Goal: Check status

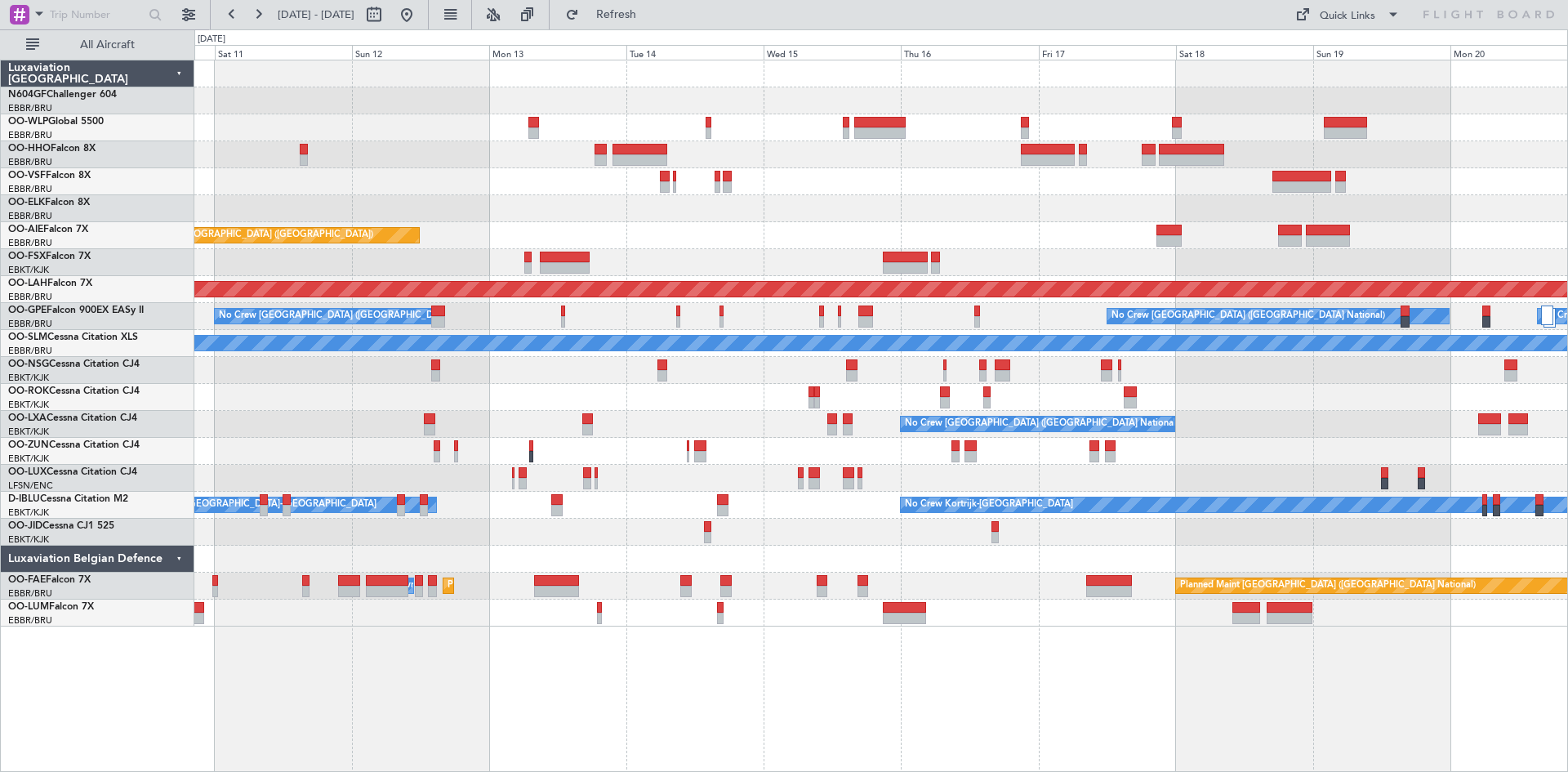
click at [437, 405] on div "Planned Maint Geneva (Cointrin) Planned Maint [GEOGRAPHIC_DATA] ([GEOGRAPHIC_DA…" at bounding box center [880, 343] width 1373 height 566
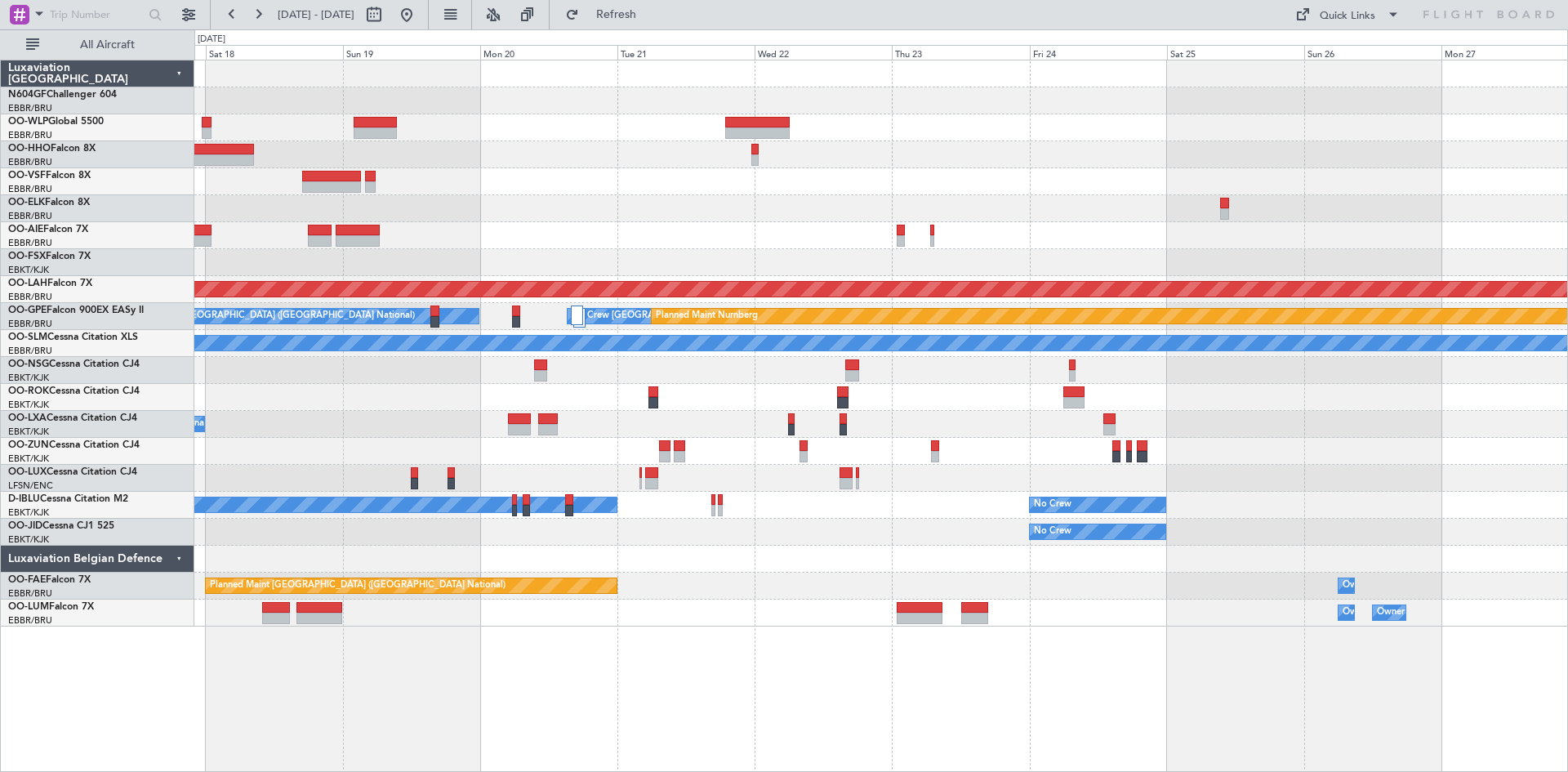
click at [371, 221] on div "Planned Maint [PERSON_NAME]-[GEOGRAPHIC_DATA][PERSON_NAME] ([GEOGRAPHIC_DATA][P…" at bounding box center [880, 343] width 1373 height 566
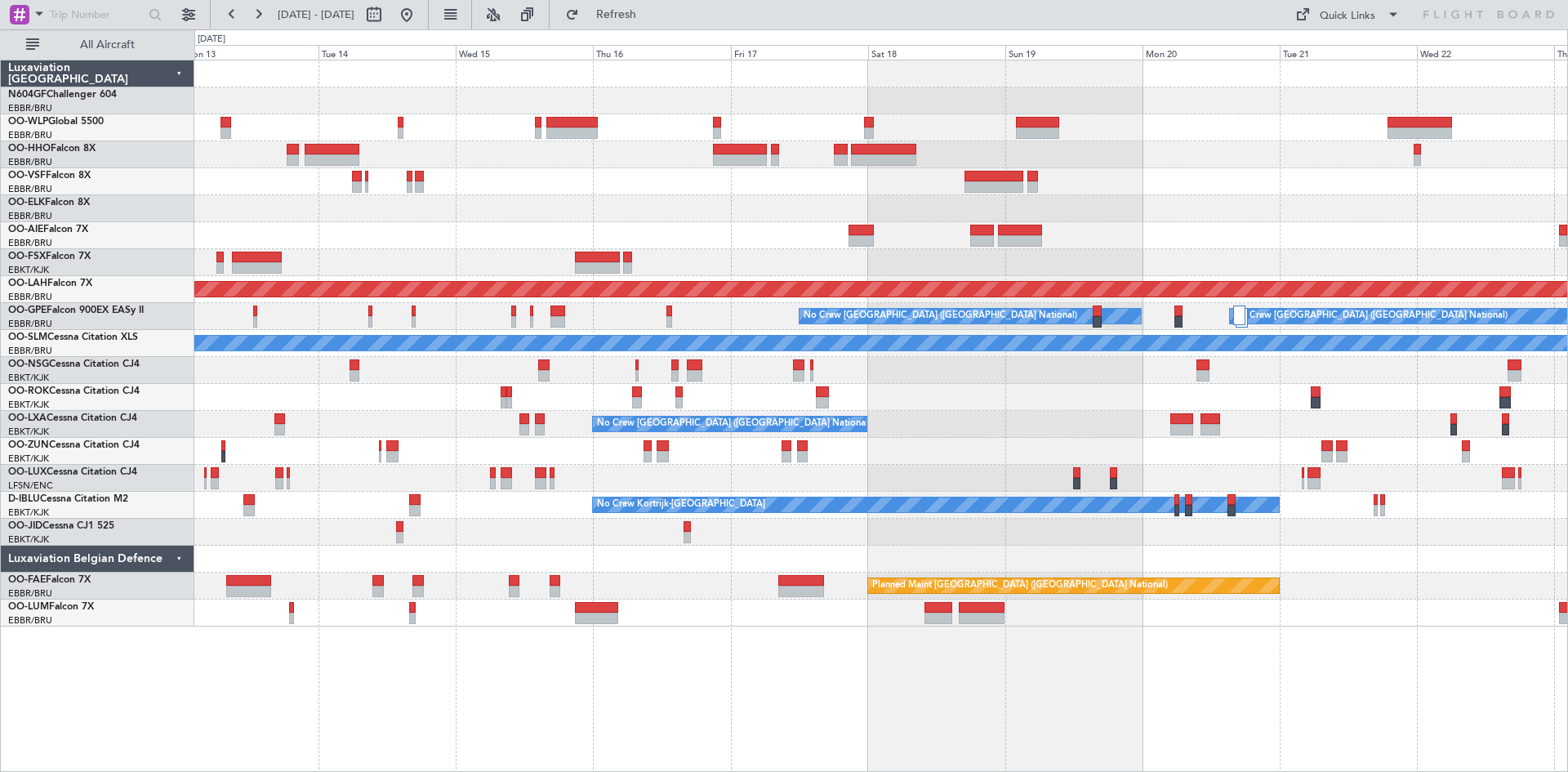
click at [1361, 265] on div "Planned Maint [GEOGRAPHIC_DATA] ([GEOGRAPHIC_DATA]) Planned [GEOGRAPHIC_DATA][P…" at bounding box center [880, 343] width 1373 height 566
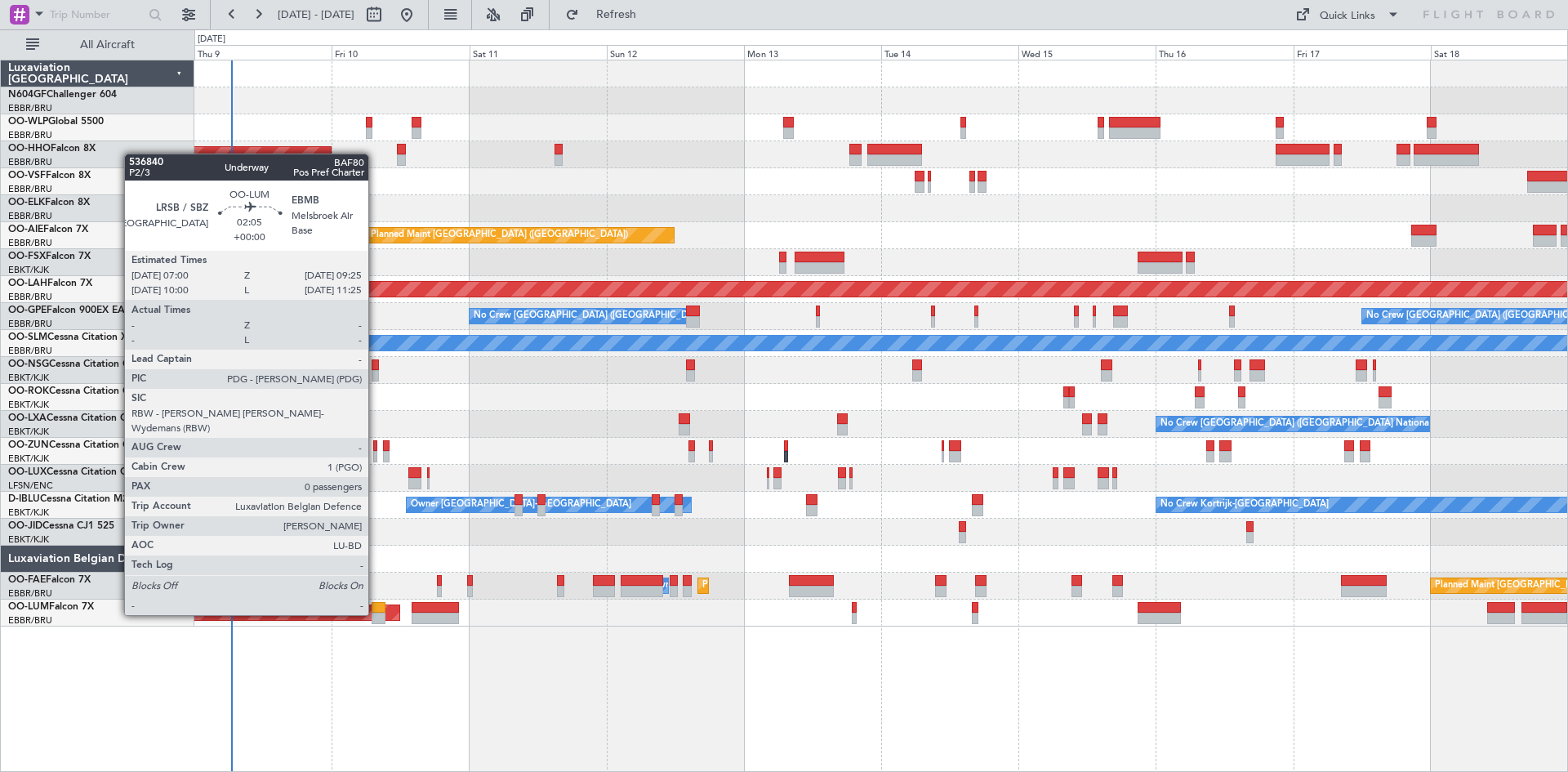
click at [376, 613] on div at bounding box center [377, 618] width 13 height 12
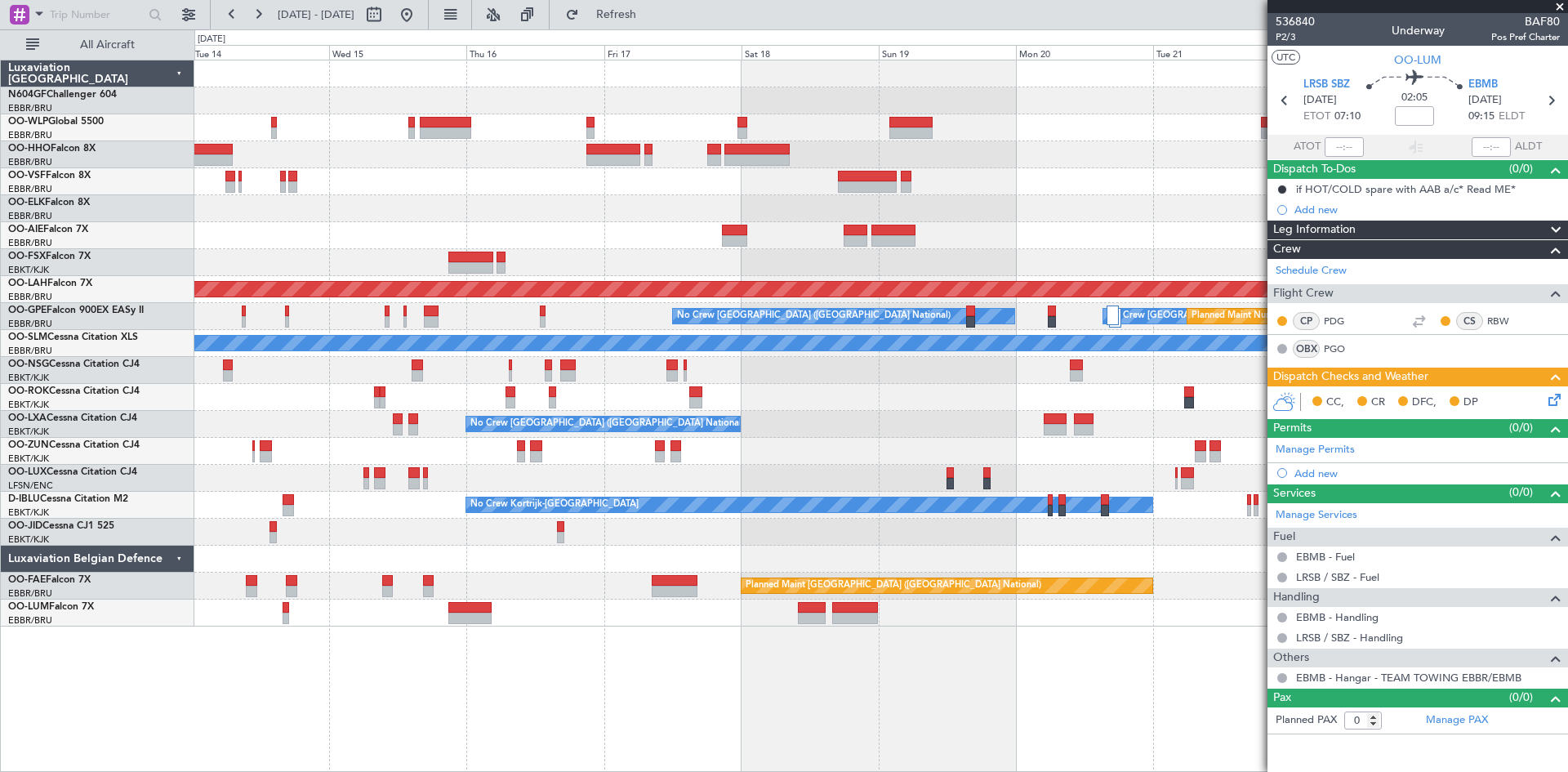
click at [328, 472] on div "Planned Maint [GEOGRAPHIC_DATA] ([GEOGRAPHIC_DATA]) Planned [GEOGRAPHIC_DATA][P…" at bounding box center [880, 343] width 1373 height 566
click at [827, 144] on div at bounding box center [880, 155] width 1373 height 27
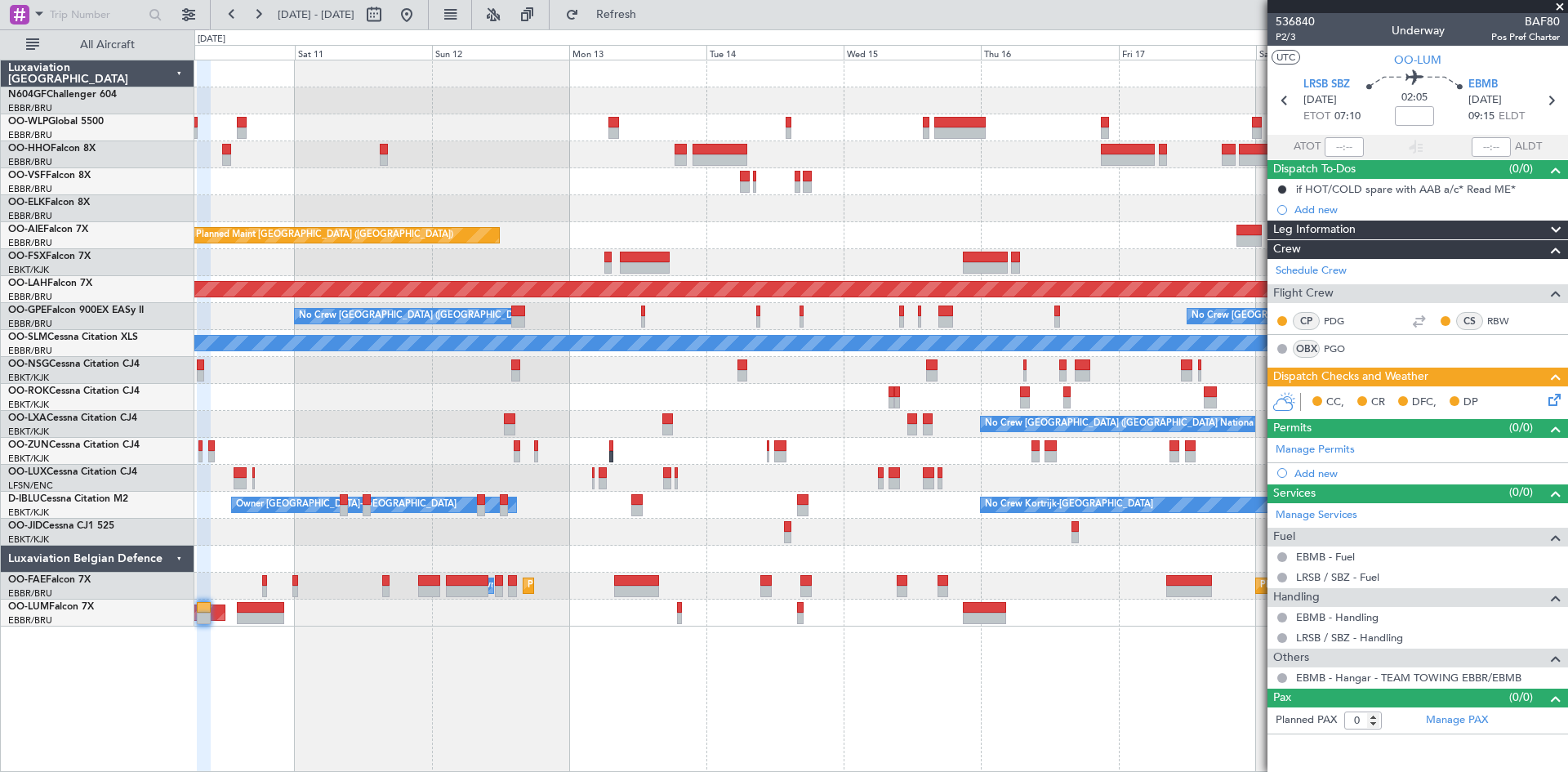
click at [1298, 594] on fb-app "[DATE] - [DATE] Refresh Quick Links All Aircraft Planned Maint Geneva ([GEOGRAP…" at bounding box center [784, 392] width 1568 height 759
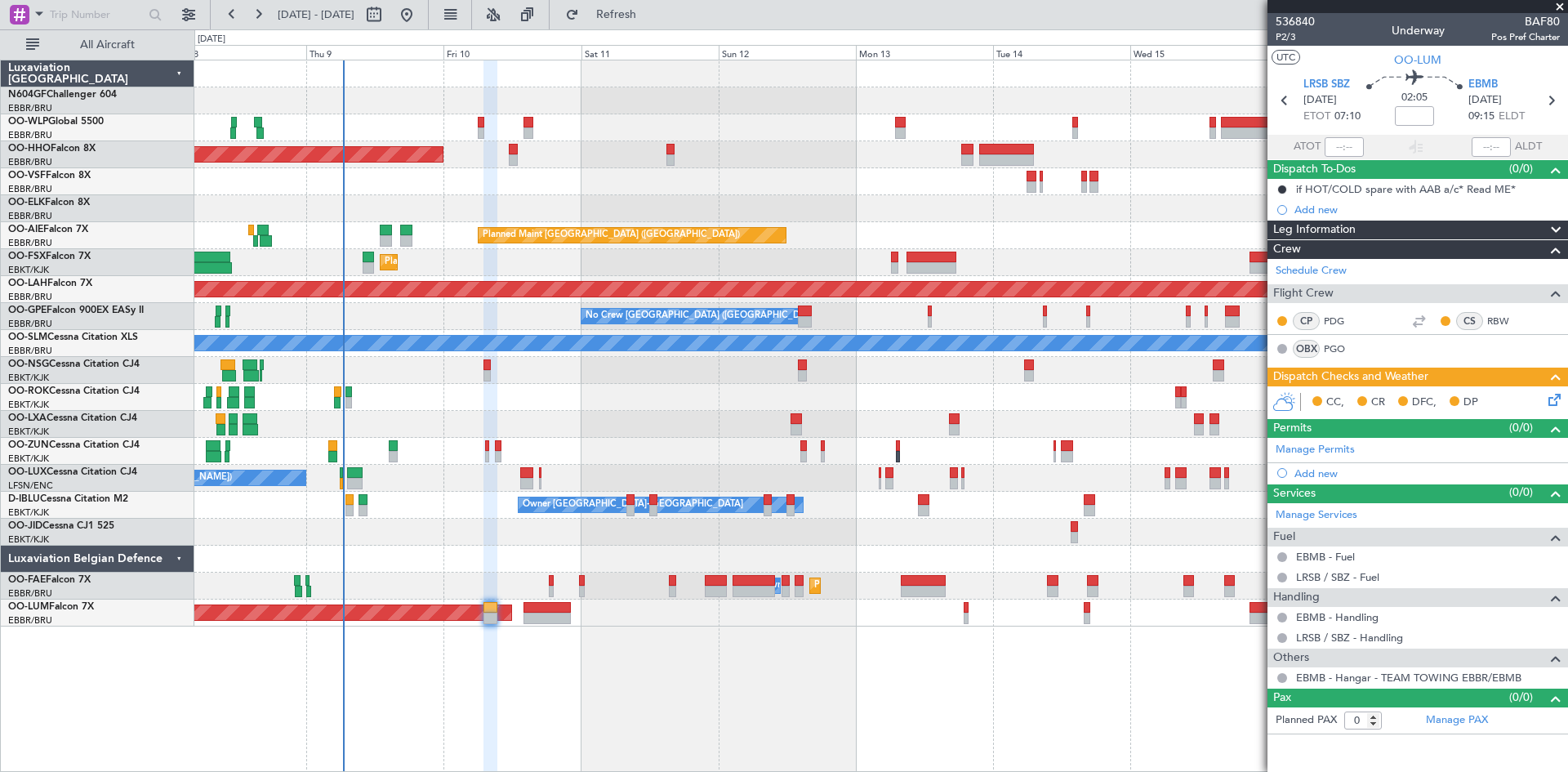
click at [903, 536] on div "Planned Maint Geneva (Cointrin) Planned Maint [GEOGRAPHIC_DATA] ([GEOGRAPHIC_DA…" at bounding box center [880, 343] width 1373 height 566
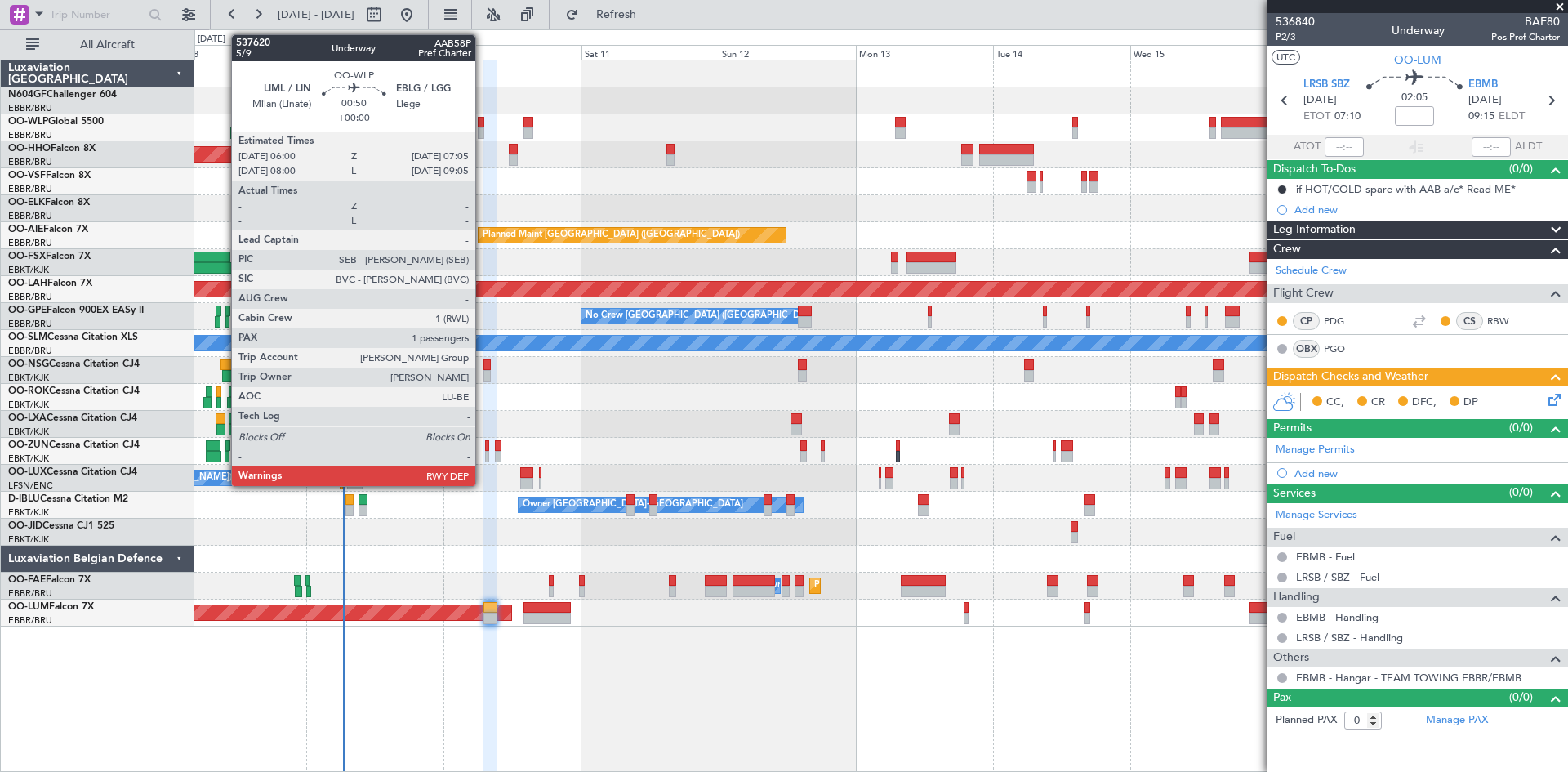
click at [481, 133] on div at bounding box center [481, 133] width 6 height 12
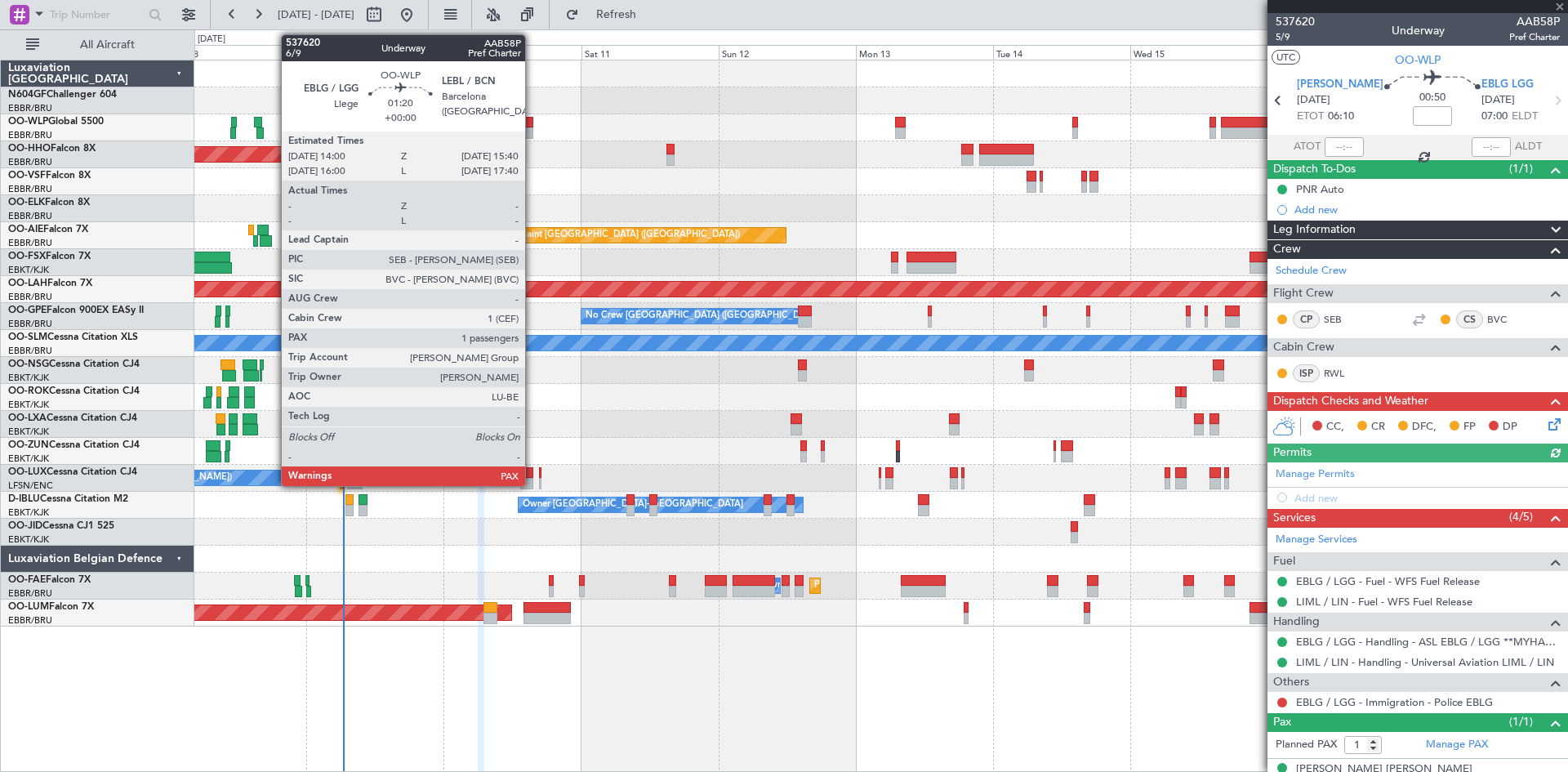
click at [532, 134] on div at bounding box center [528, 133] width 10 height 12
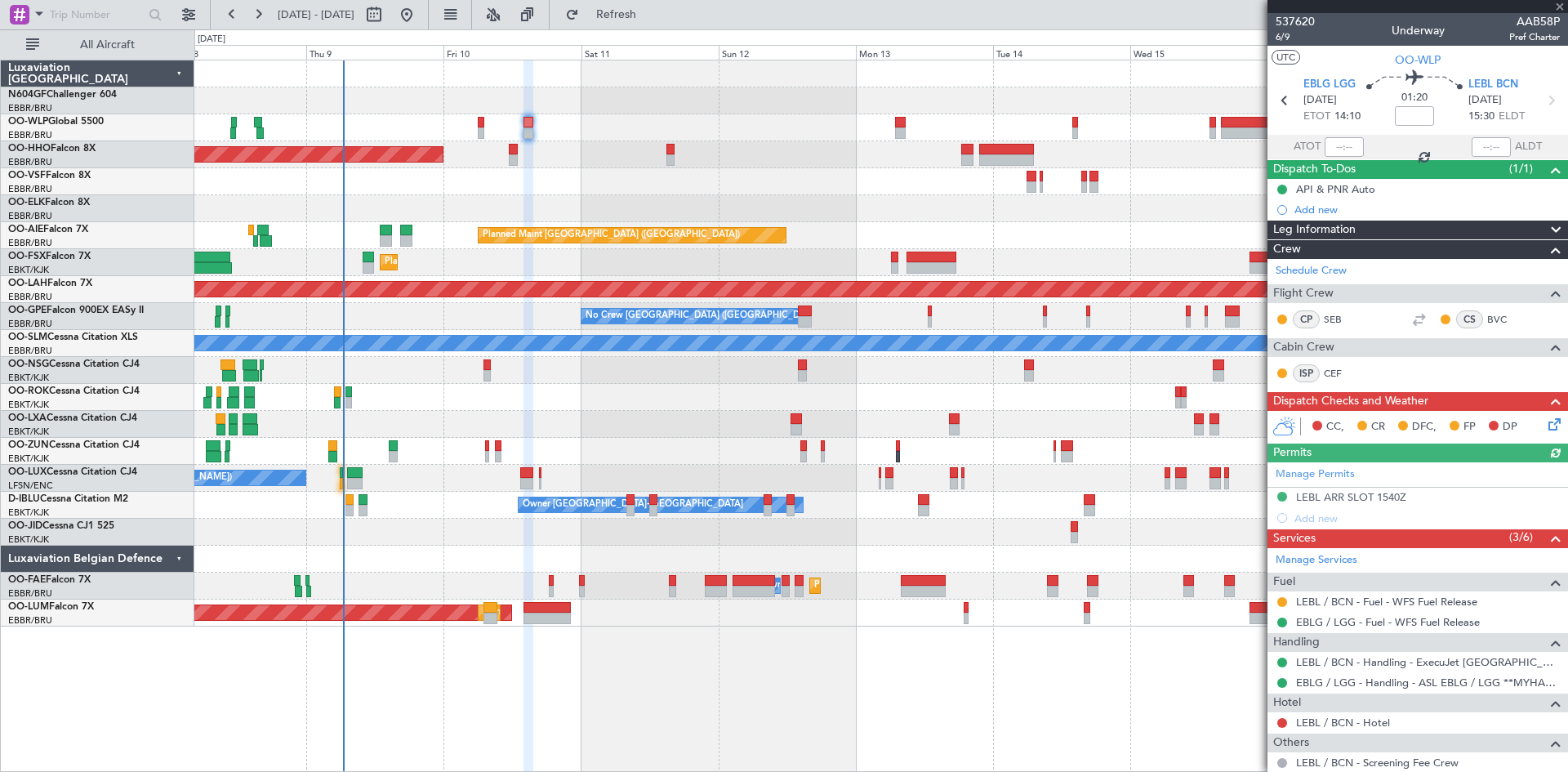
scroll to position [166, 0]
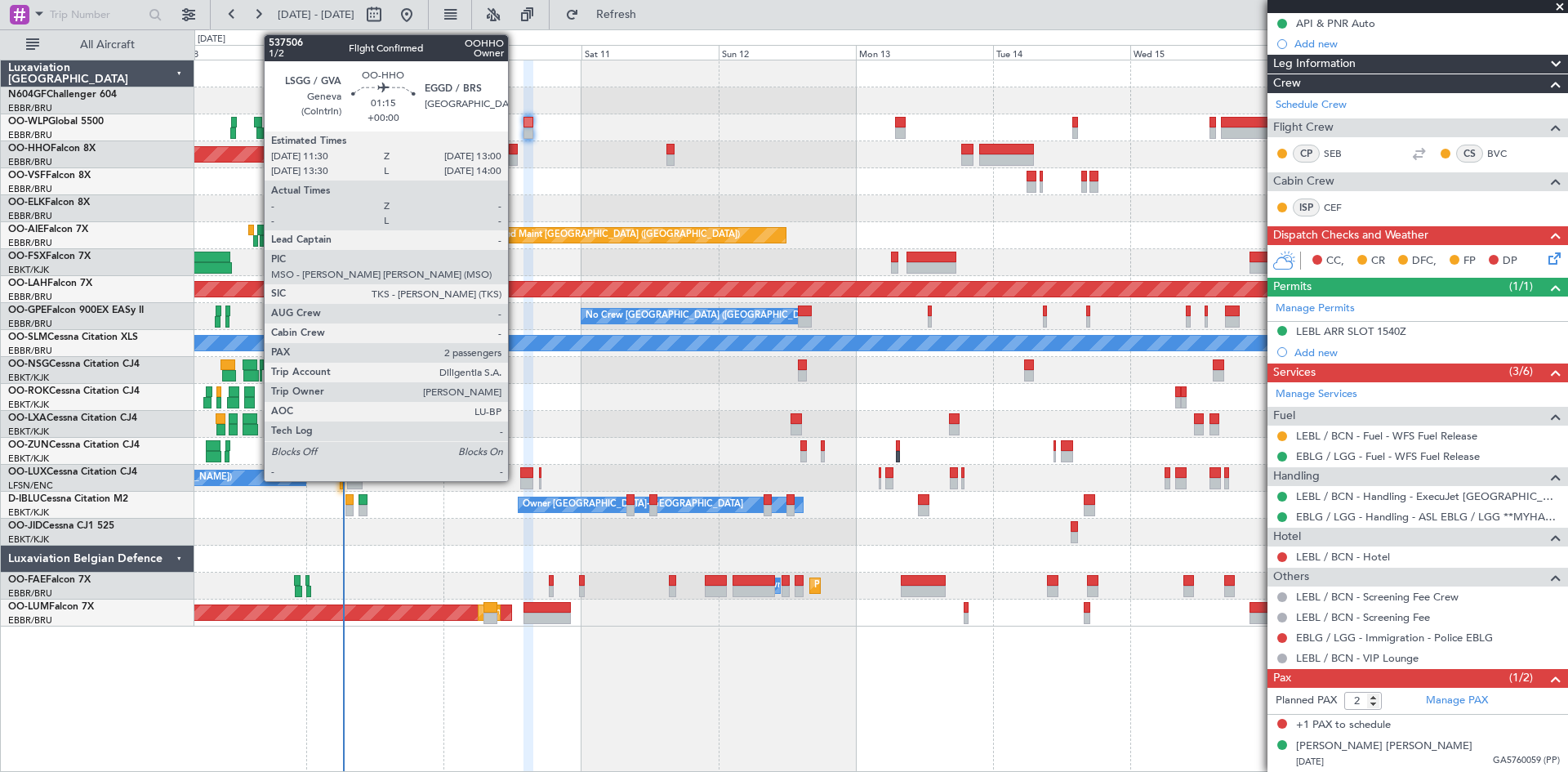
click at [515, 157] on div at bounding box center [514, 160] width 9 height 12
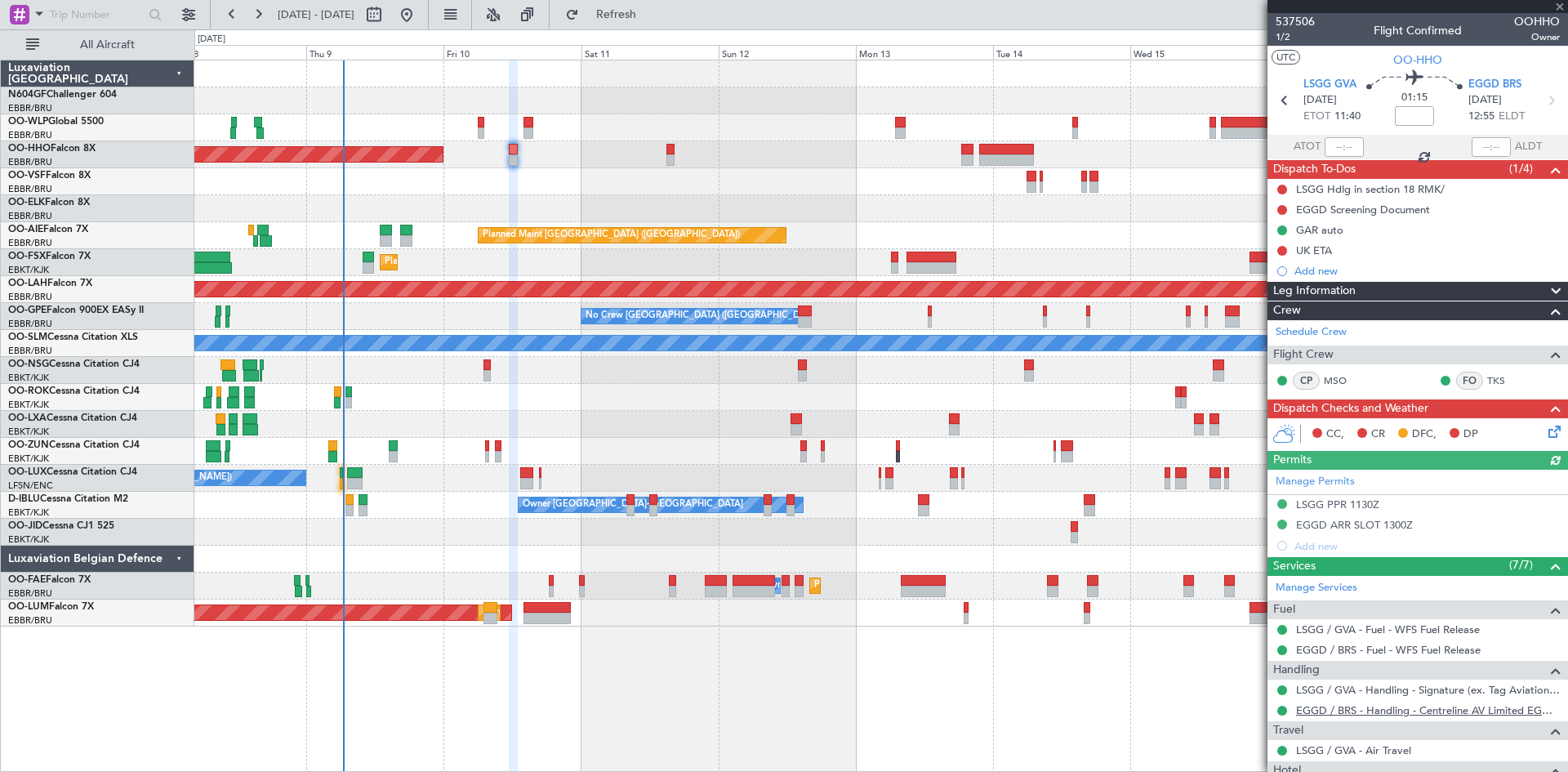
scroll to position [188, 0]
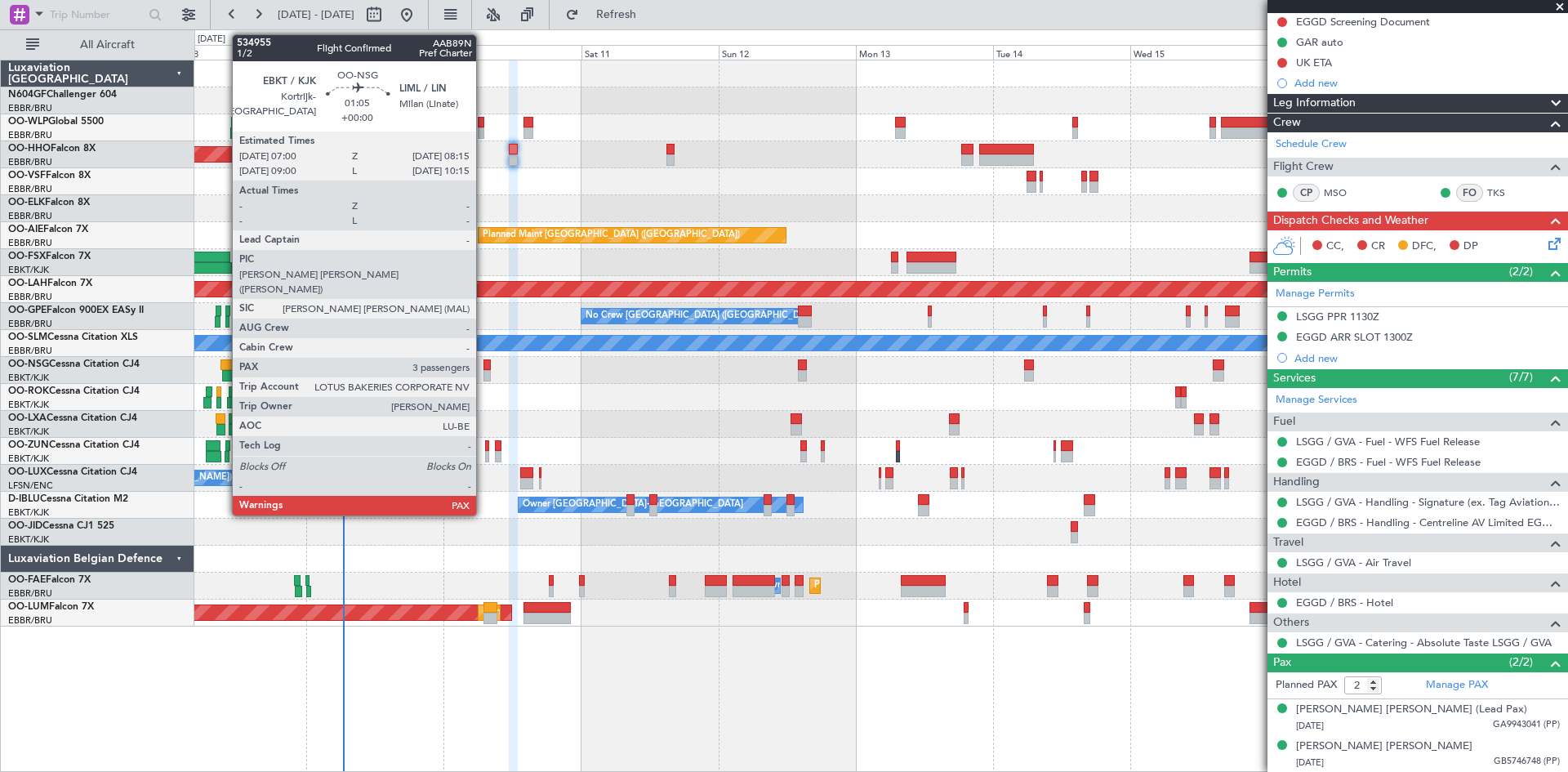
click at [483, 375] on div at bounding box center [487, 376] width 7 height 12
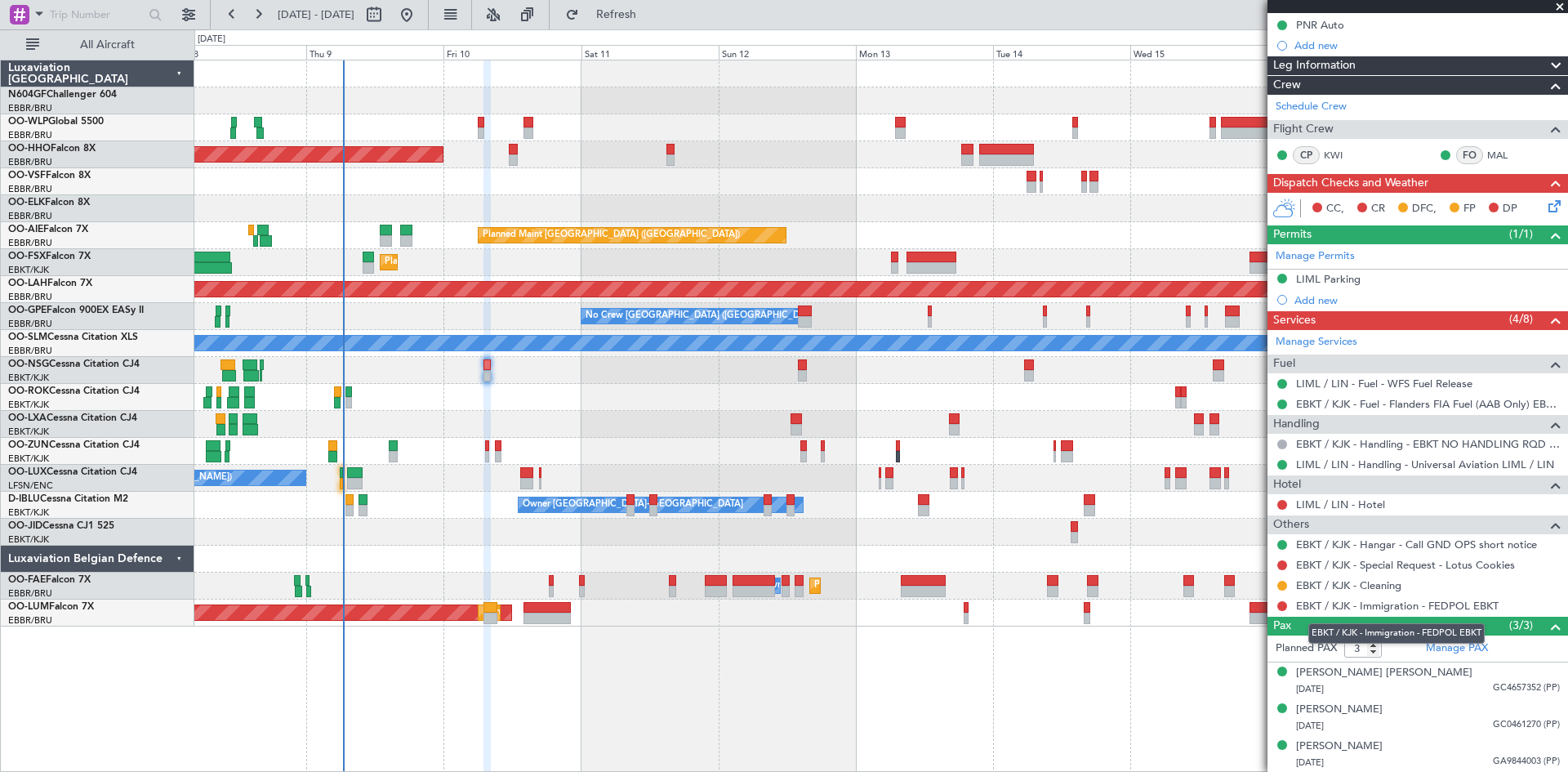
scroll to position [103, 0]
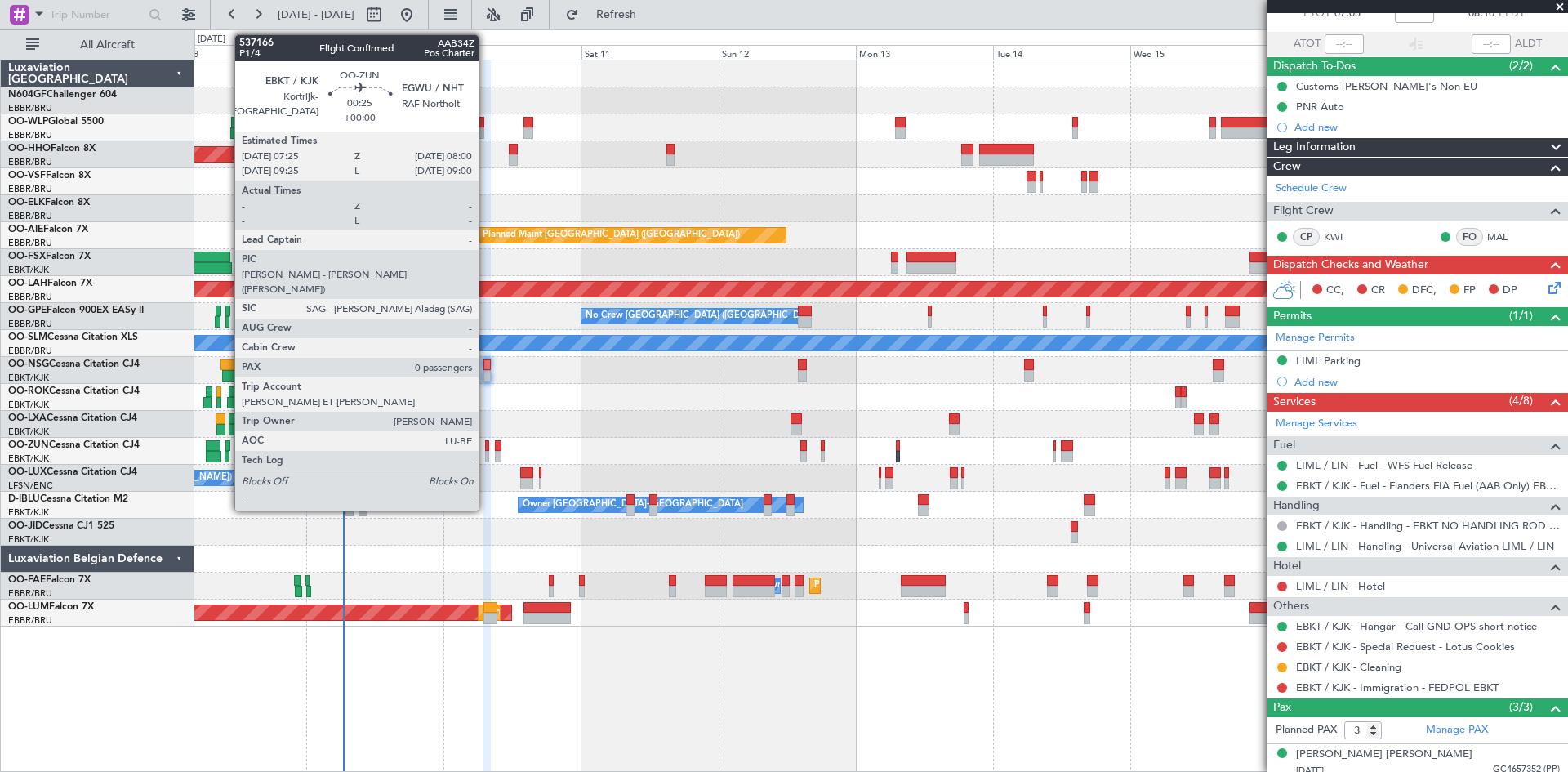
click at [486, 457] on div at bounding box center [487, 456] width 4 height 12
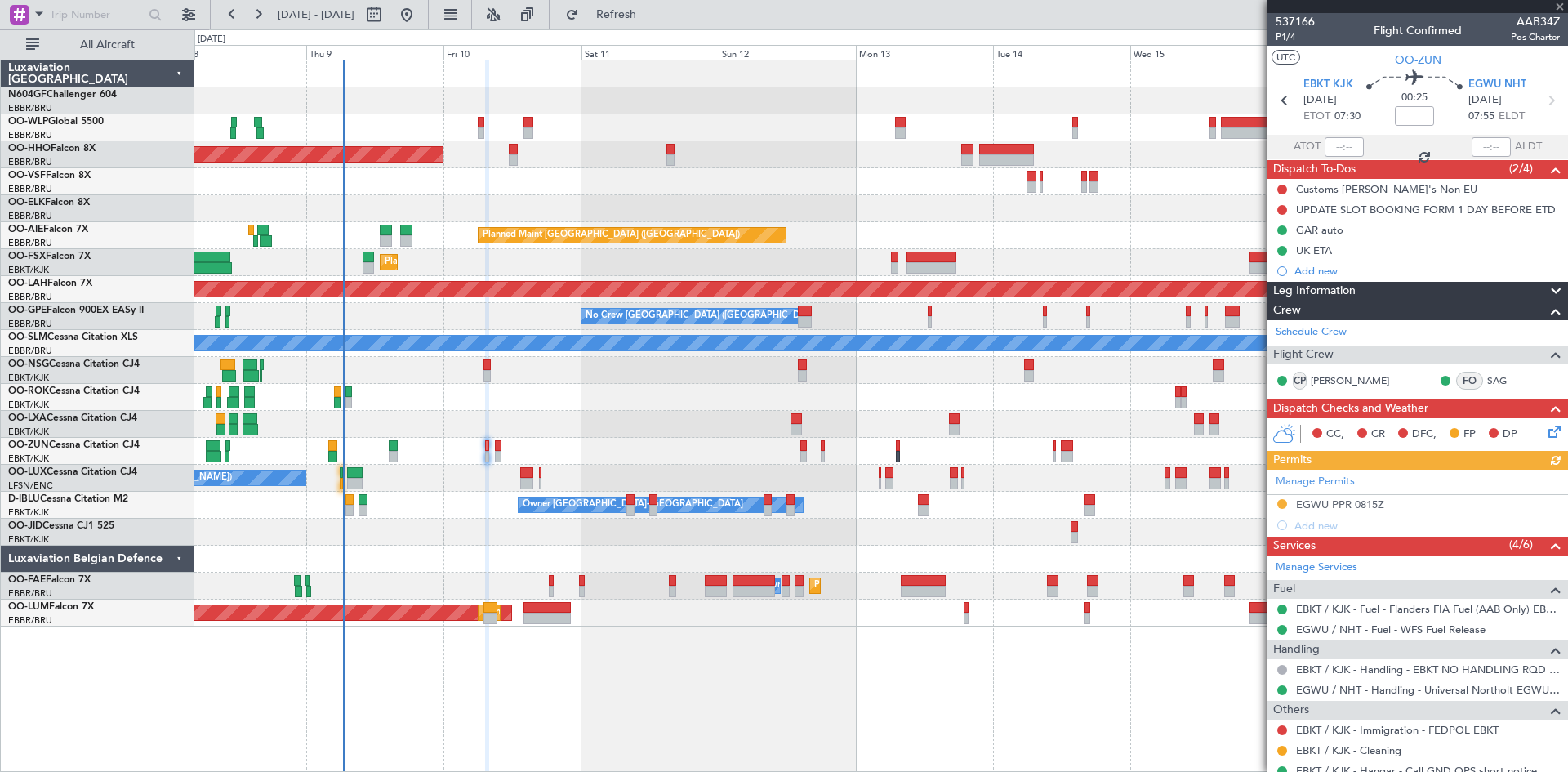
scroll to position [55, 0]
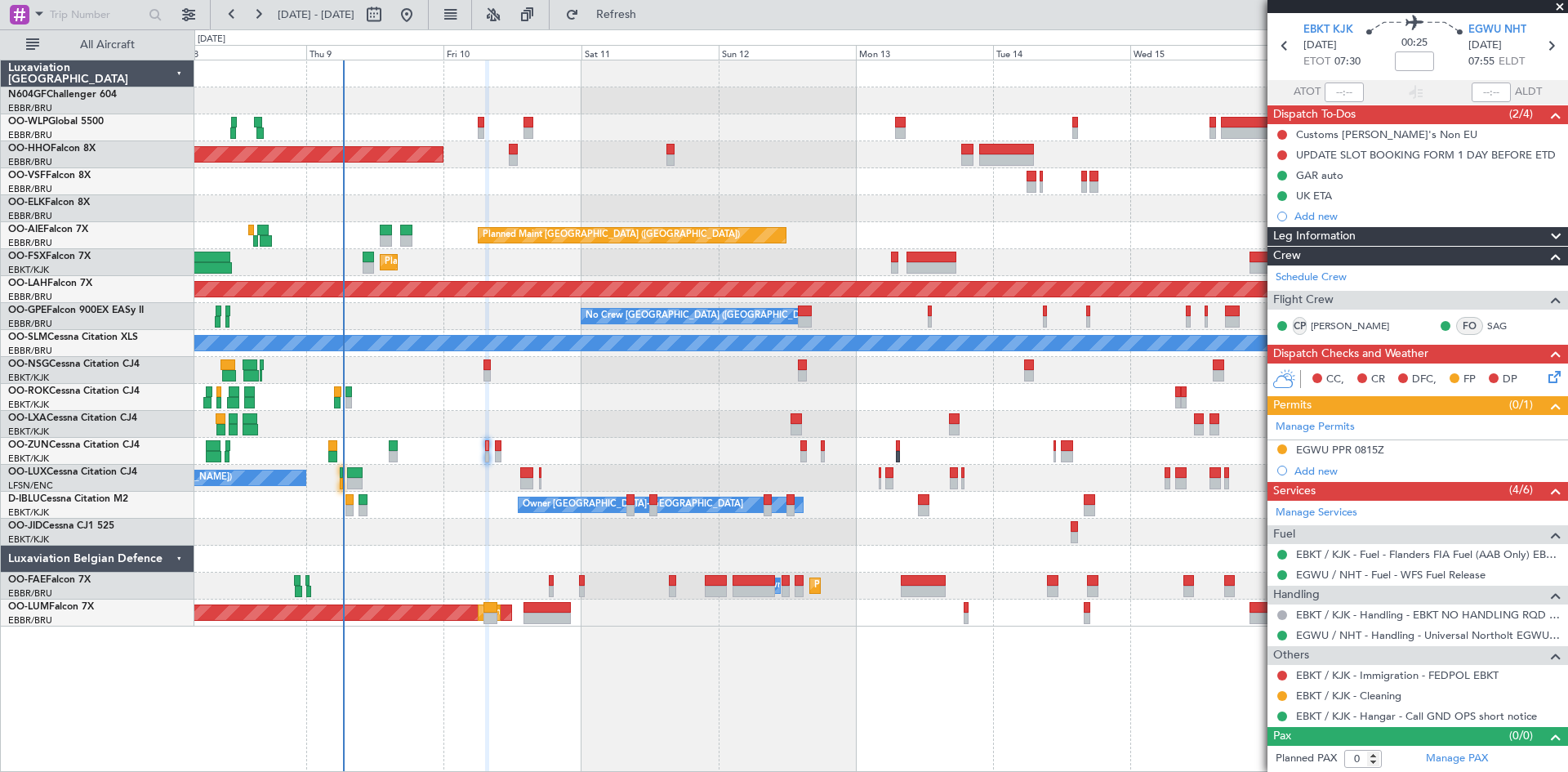
click at [492, 458] on div at bounding box center [880, 451] width 1373 height 27
click at [502, 458] on div at bounding box center [880, 451] width 1373 height 27
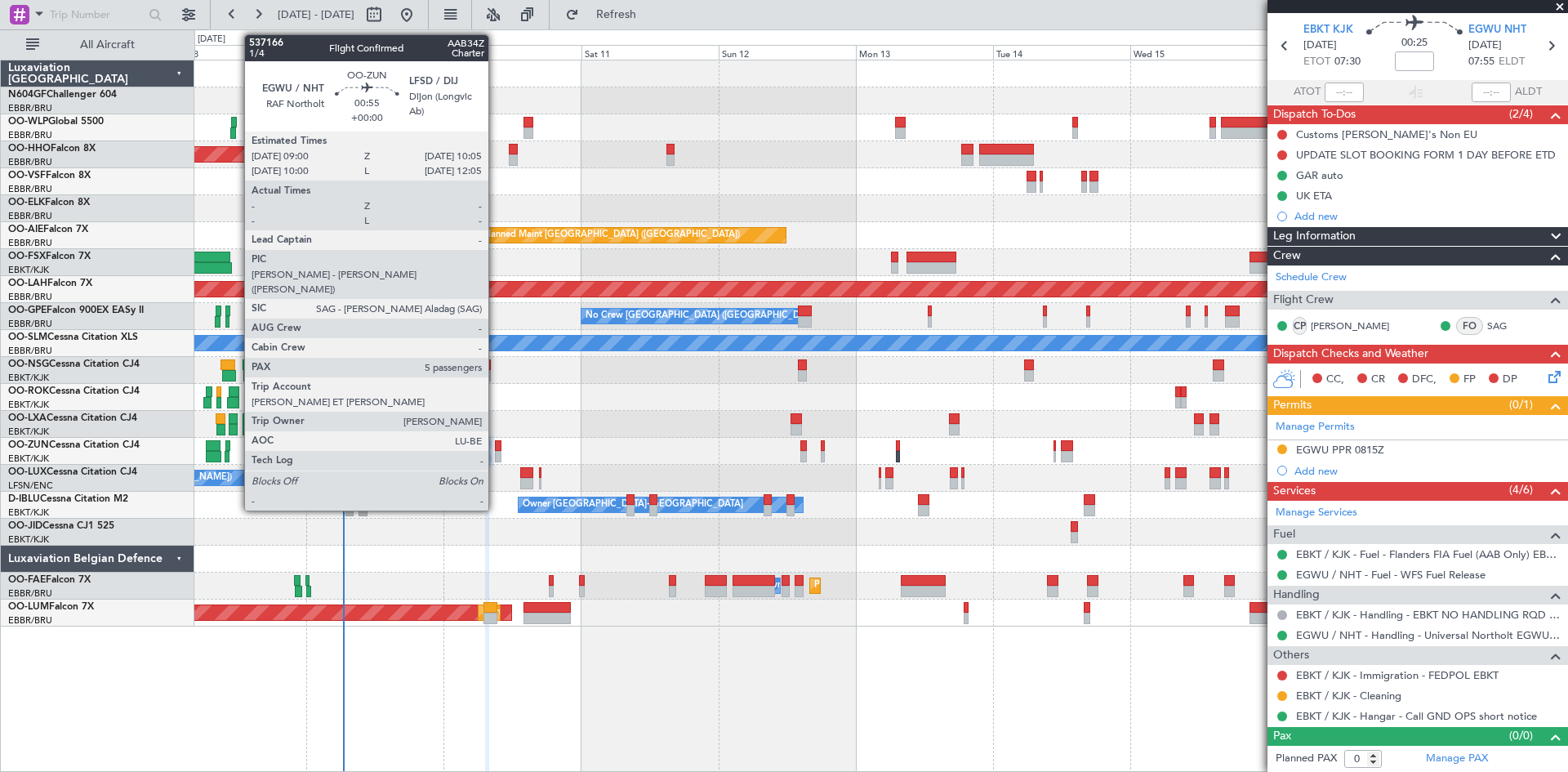
click at [496, 459] on div at bounding box center [498, 456] width 6 height 12
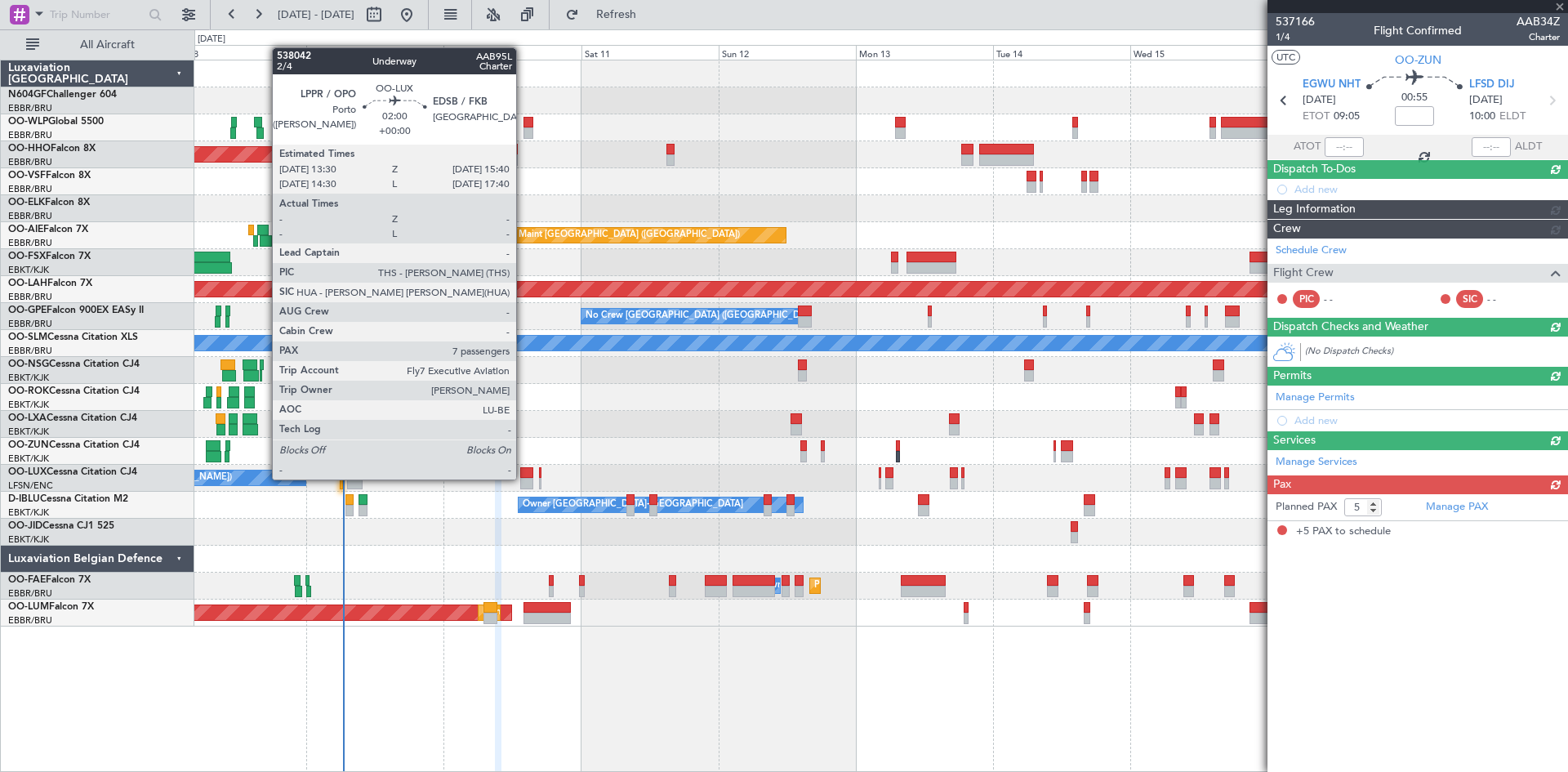
scroll to position [0, 0]
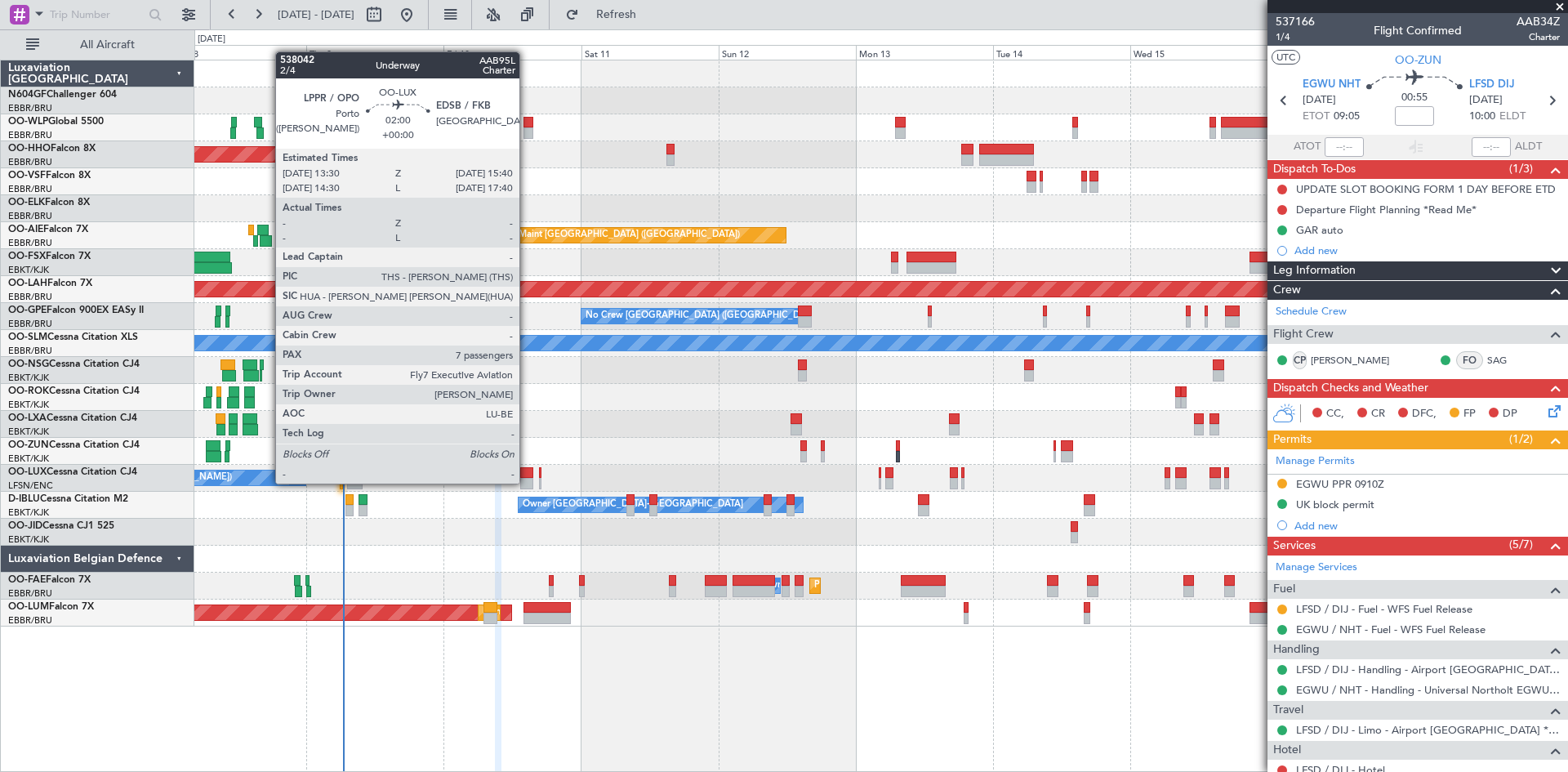
click at [527, 483] on div at bounding box center [526, 483] width 13 height 12
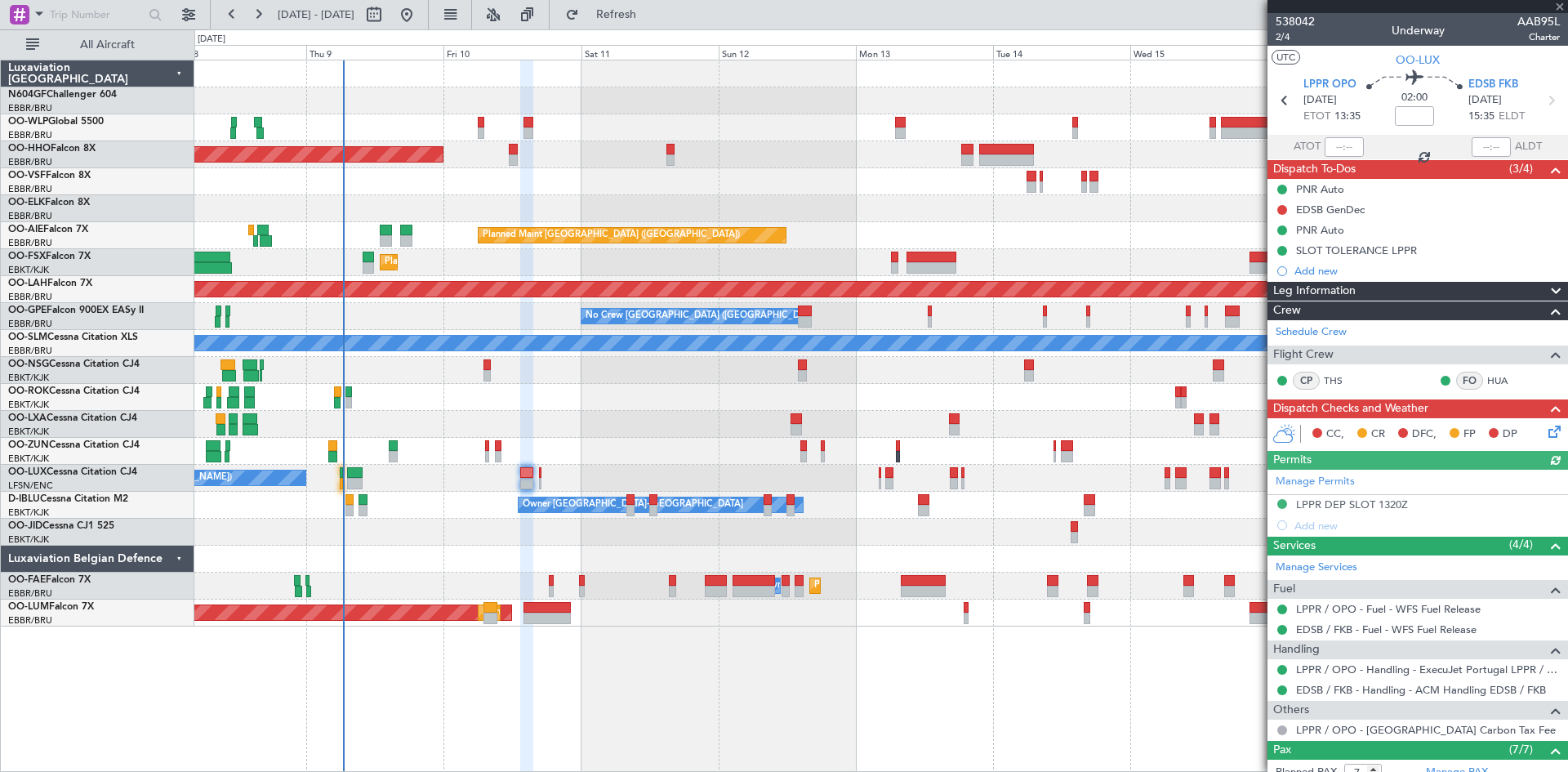
click at [536, 486] on div "No Crew [PERSON_NAME] ([PERSON_NAME]) No Crew [PERSON_NAME] ([PERSON_NAME])" at bounding box center [880, 478] width 1373 height 27
click at [541, 485] on div "No Crew [PERSON_NAME] ([PERSON_NAME]) No Crew [PERSON_NAME] ([PERSON_NAME])" at bounding box center [880, 478] width 1373 height 27
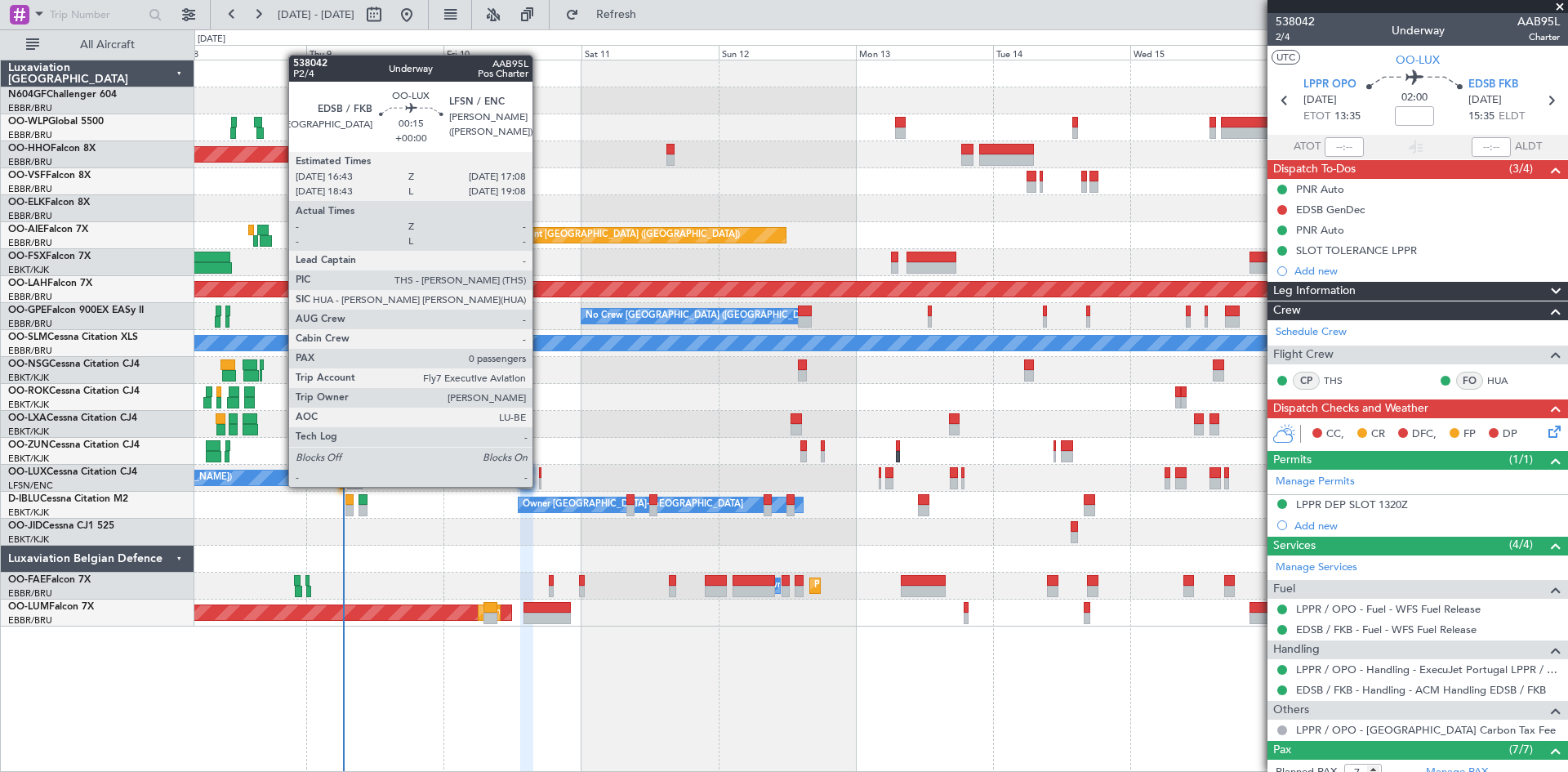
click at [540, 485] on div at bounding box center [540, 483] width 3 height 12
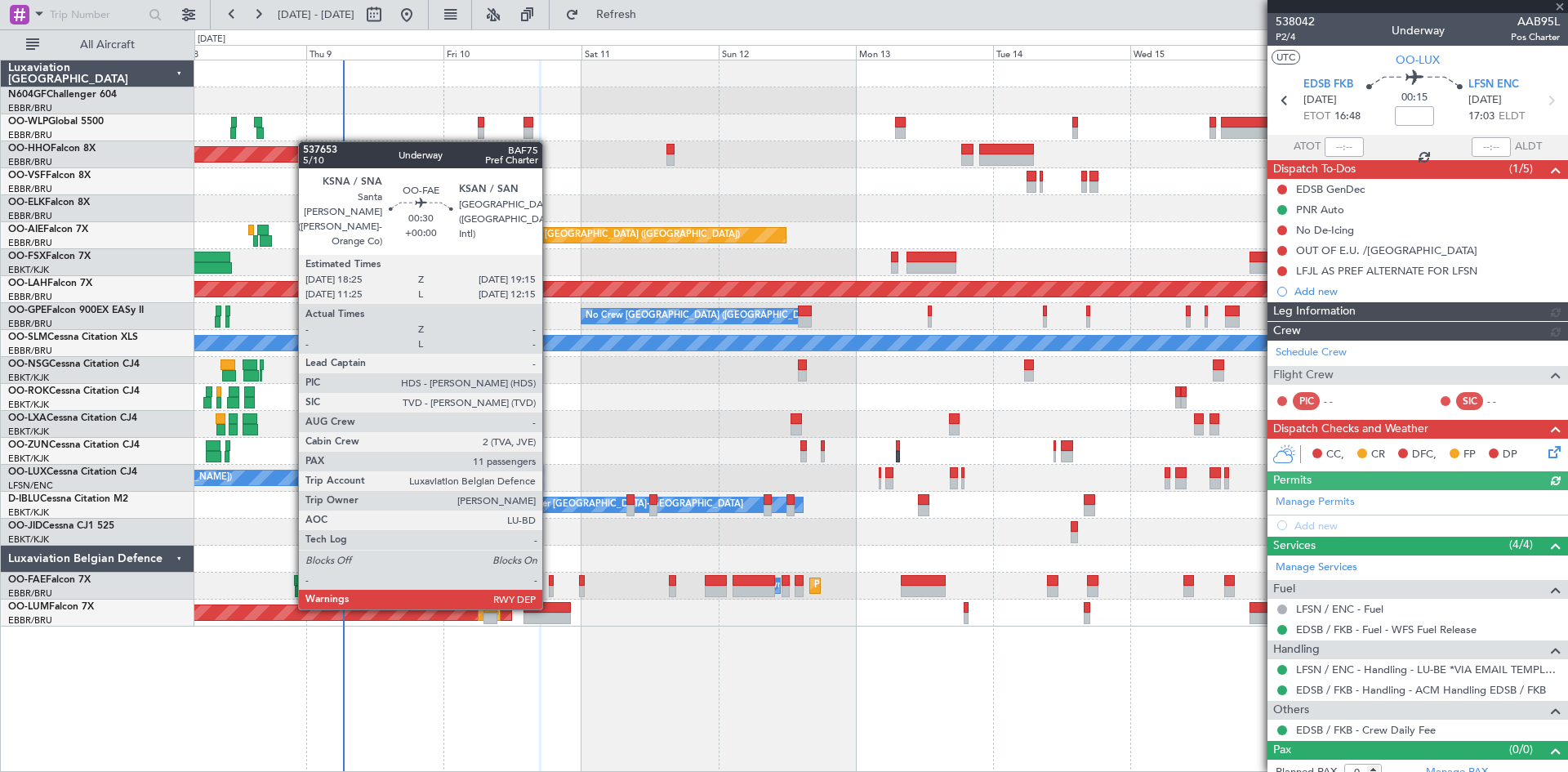
click at [550, 592] on div at bounding box center [550, 591] width 4 height 12
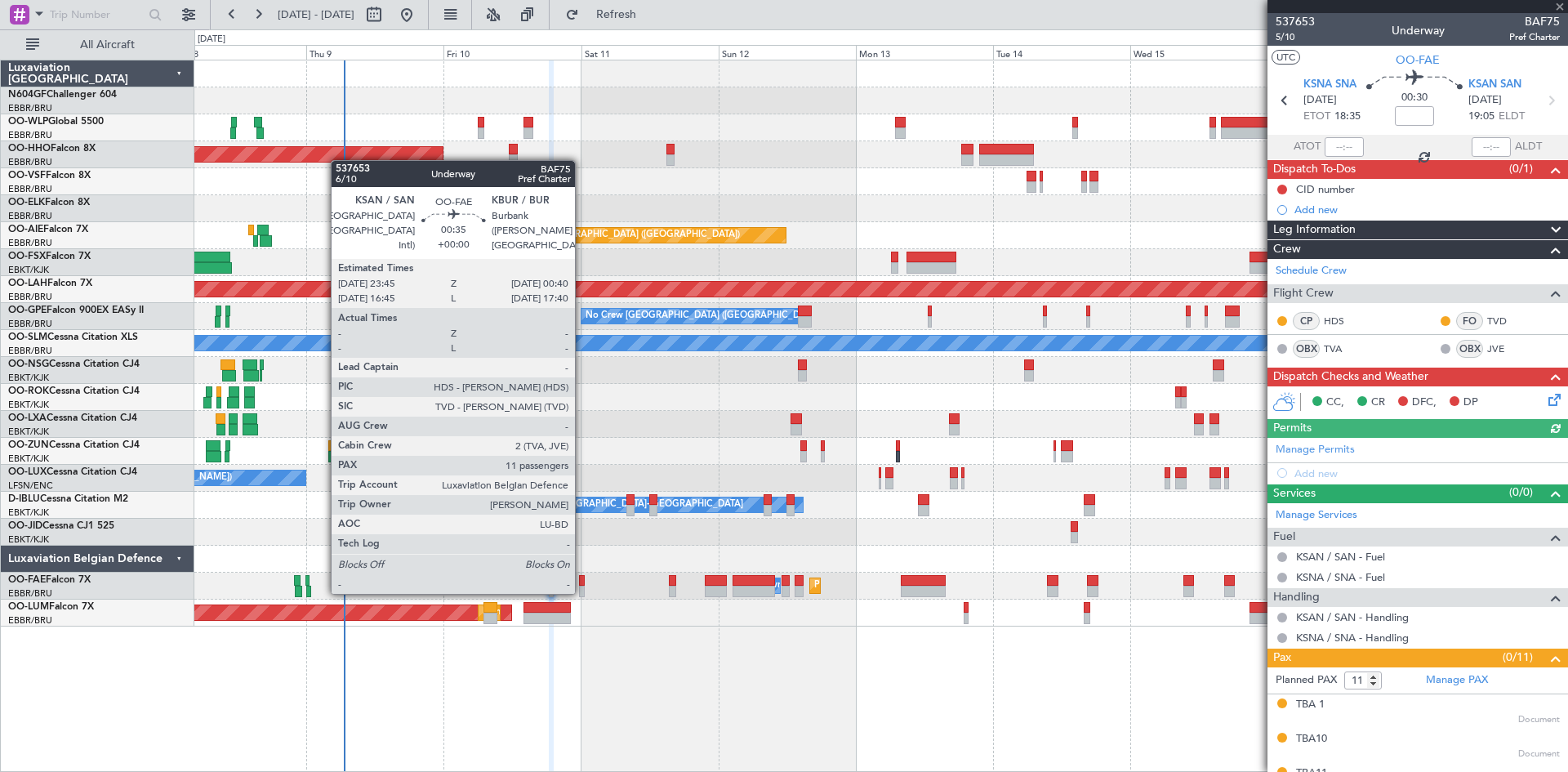
click at [583, 591] on div at bounding box center [582, 591] width 5 height 12
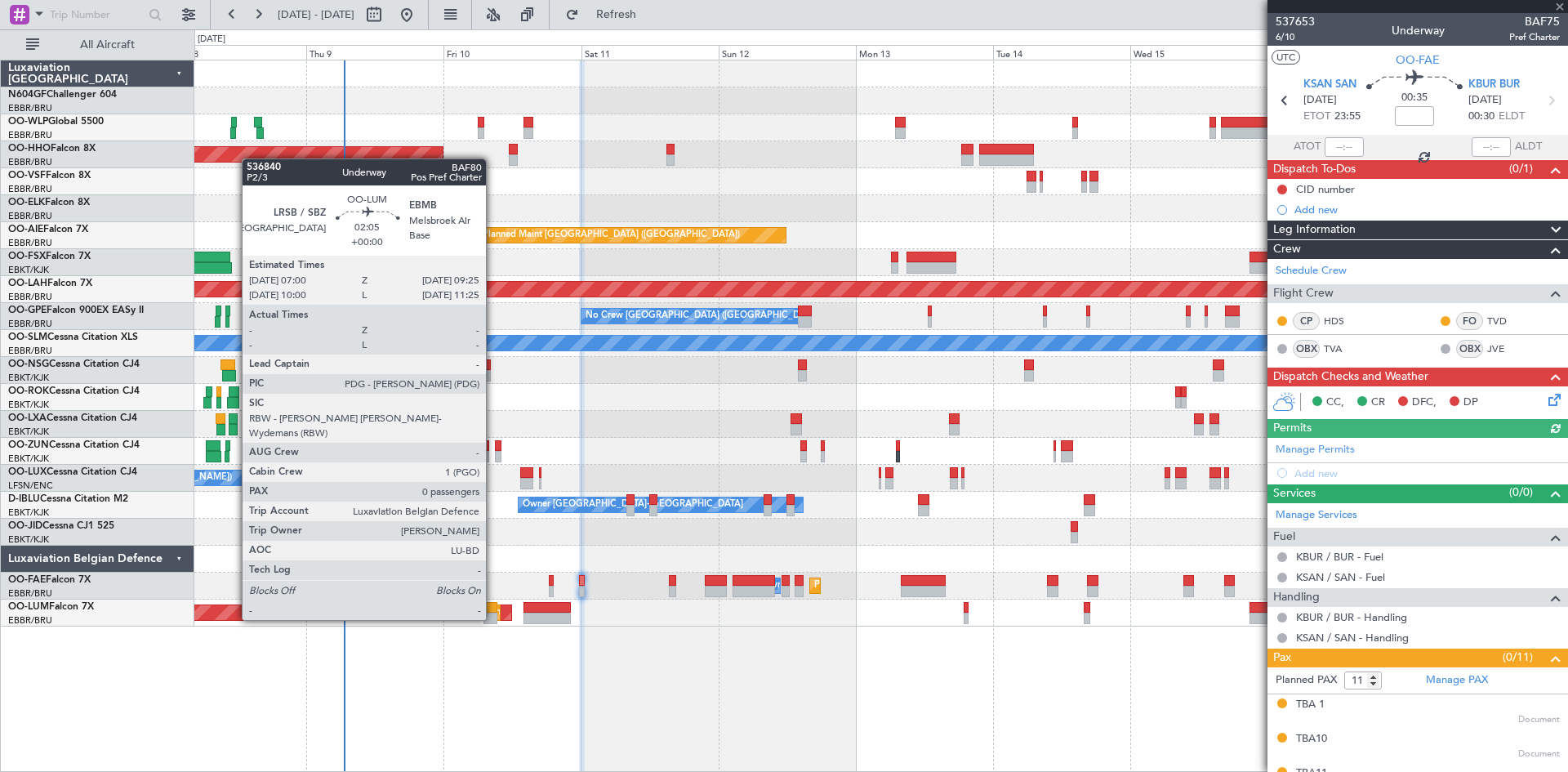
click at [492, 619] on div at bounding box center [489, 618] width 13 height 12
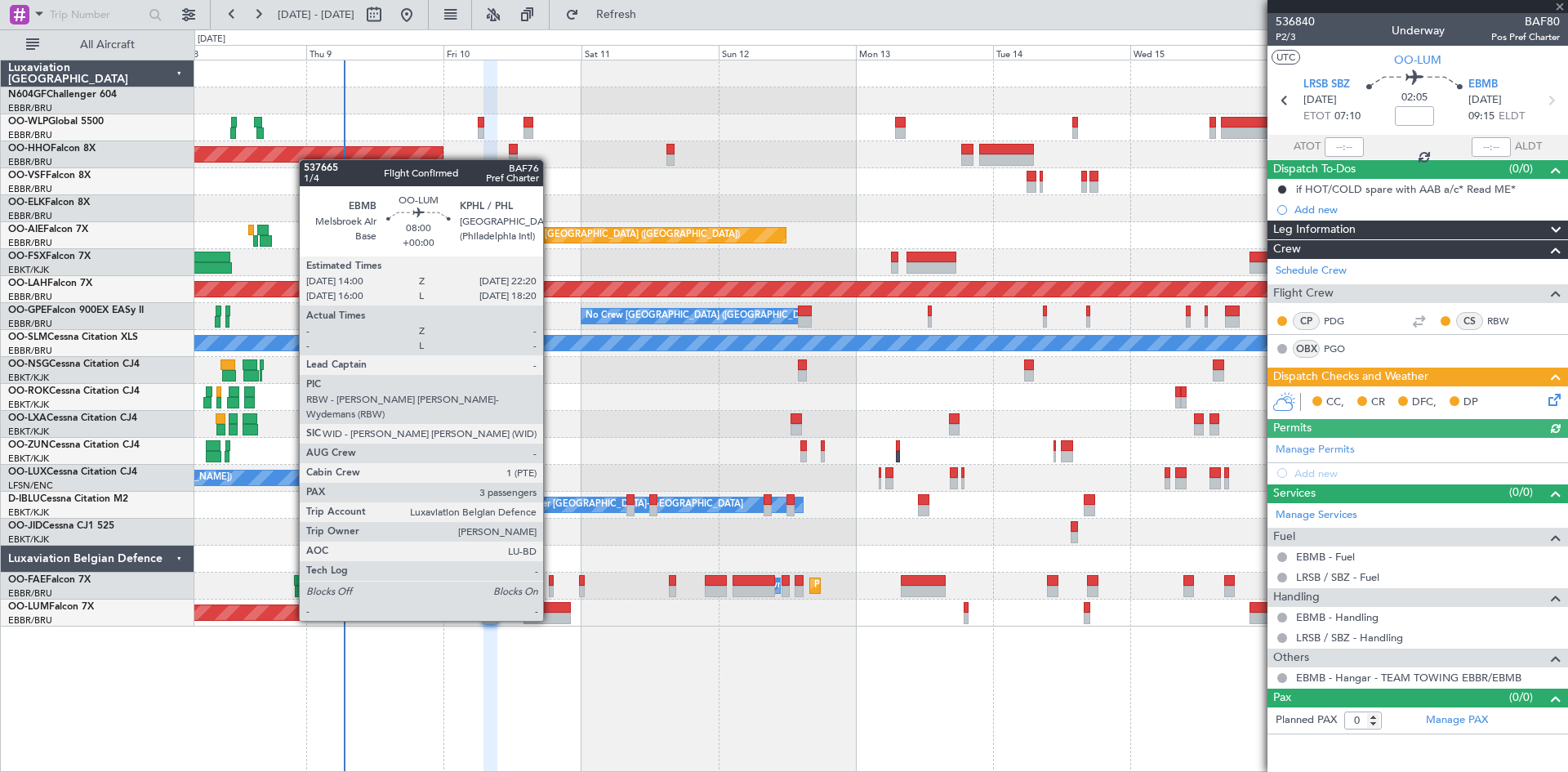
click at [550, 620] on div at bounding box center [548, 618] width 48 height 12
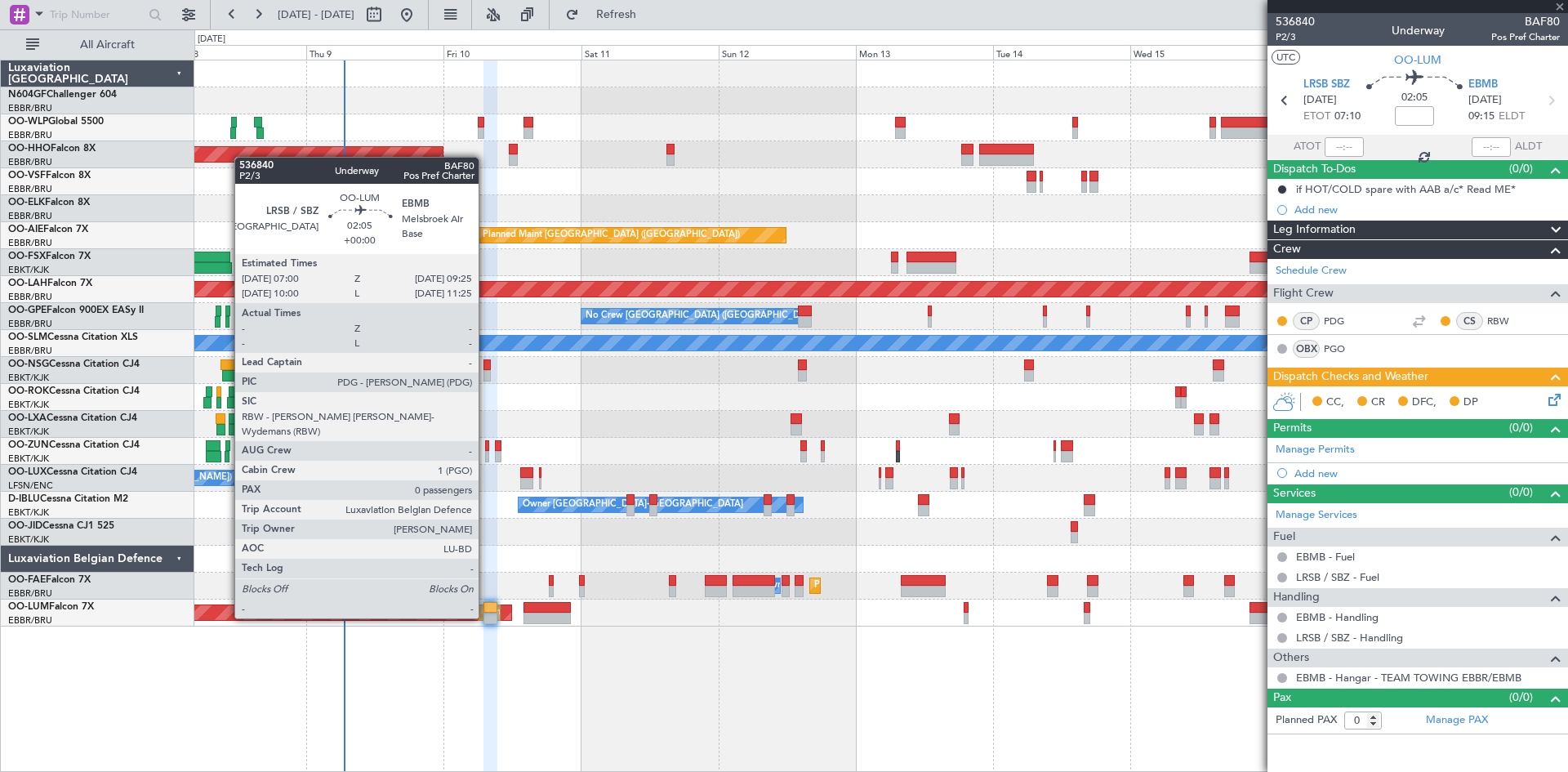
type input "3"
